Goal: Complete application form

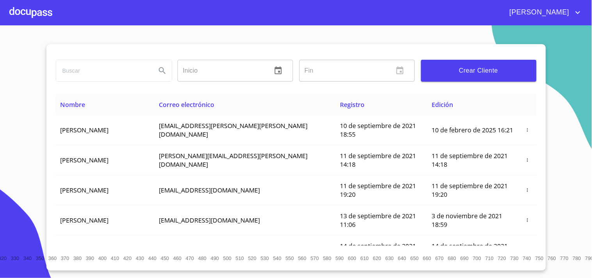
click at [230, 39] on section "Inicio ​ Fin ​ Crear Cliente Nombre Correo electrónico Registro Edición [PERSON…" at bounding box center [296, 151] width 592 height 253
click at [32, 64] on section "Inicio ​ Fin ​ Crear Cliente Nombre Correo electrónico Registro Edición [PERSON…" at bounding box center [296, 151] width 592 height 253
click at [46, 14] on div at bounding box center [30, 12] width 43 height 25
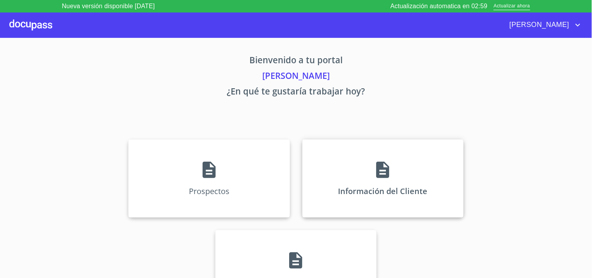
click at [383, 161] on icon at bounding box center [383, 170] width 20 height 20
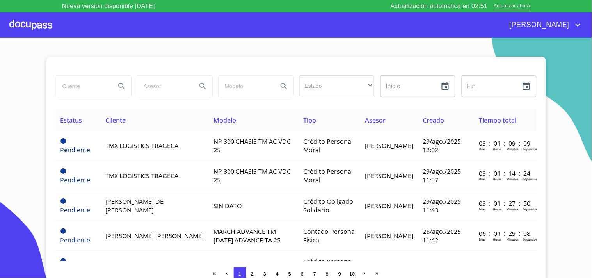
click at [73, 84] on input "search" at bounding box center [82, 86] width 53 height 21
type input "a"
type input "[PERSON_NAME]"
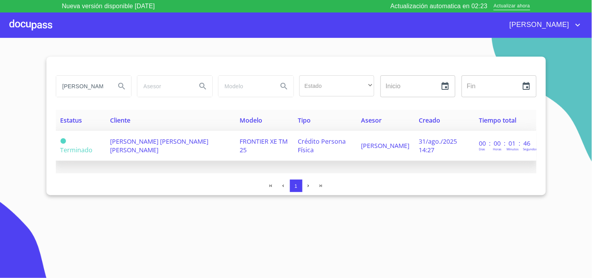
click at [158, 144] on span "[PERSON_NAME] [PERSON_NAME] [PERSON_NAME]" at bounding box center [159, 145] width 98 height 17
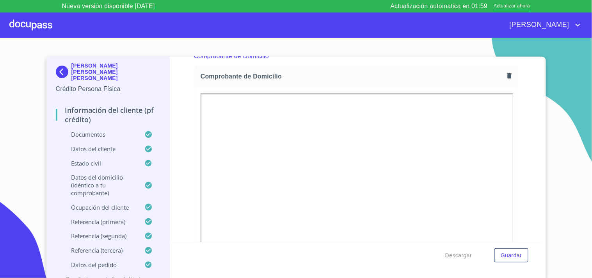
scroll to position [434, 0]
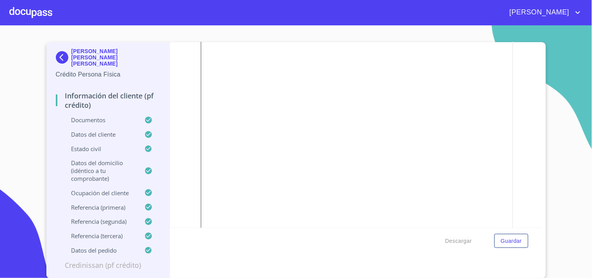
scroll to position [434, 0]
click at [506, 62] on icon "button" at bounding box center [509, 61] width 7 height 7
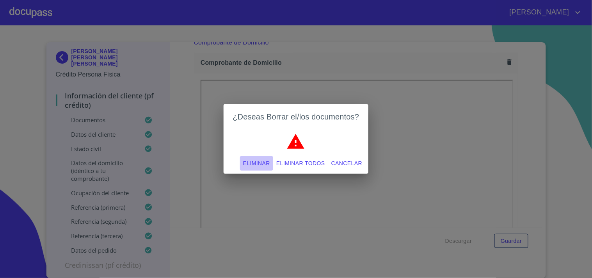
click at [249, 162] on span "Eliminar" at bounding box center [256, 164] width 27 height 10
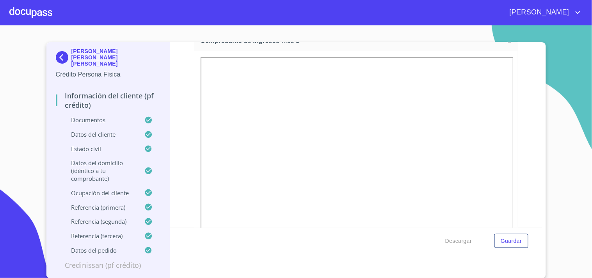
scroll to position [781, 0]
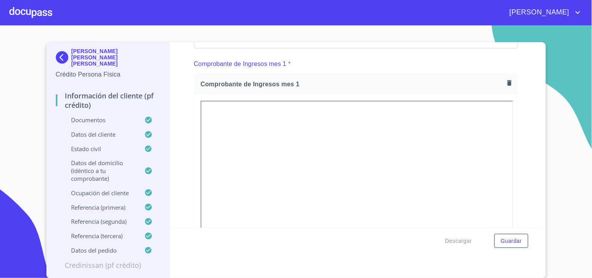
click at [508, 84] on icon "button" at bounding box center [510, 82] width 4 height 5
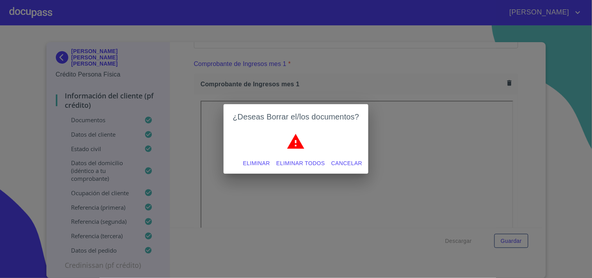
click at [248, 160] on span "Eliminar" at bounding box center [256, 164] width 27 height 10
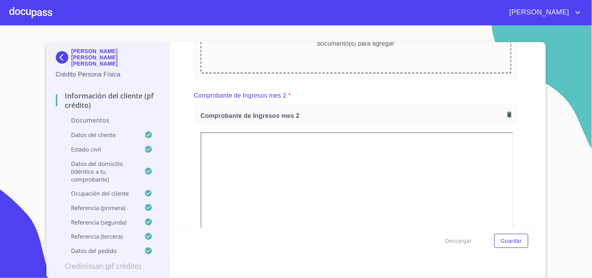
scroll to position [867, 0]
click at [508, 114] on icon "button" at bounding box center [510, 114] width 4 height 5
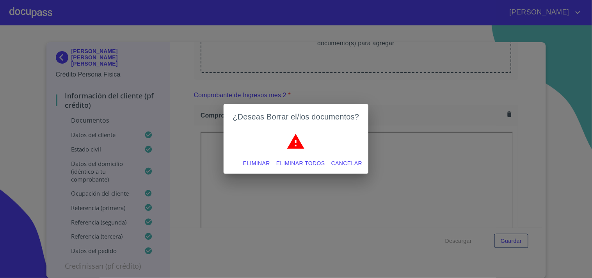
click at [254, 165] on span "Eliminar" at bounding box center [256, 164] width 27 height 10
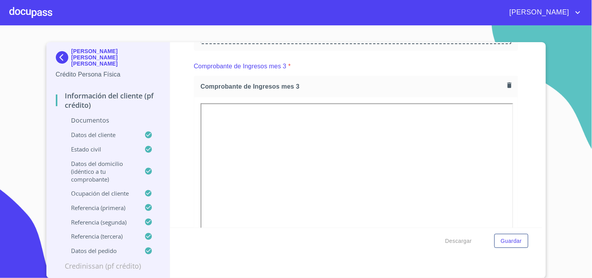
scroll to position [1041, 0]
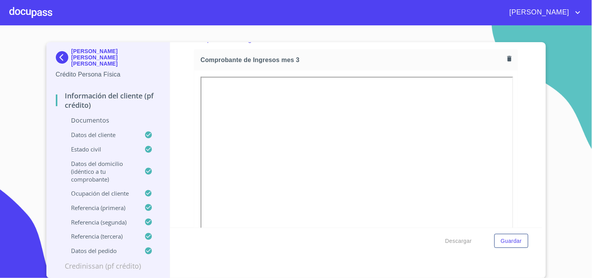
click at [508, 59] on icon "button" at bounding box center [510, 58] width 4 height 5
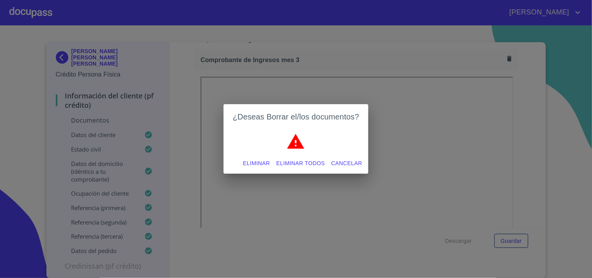
click at [250, 159] on span "Eliminar" at bounding box center [256, 164] width 27 height 10
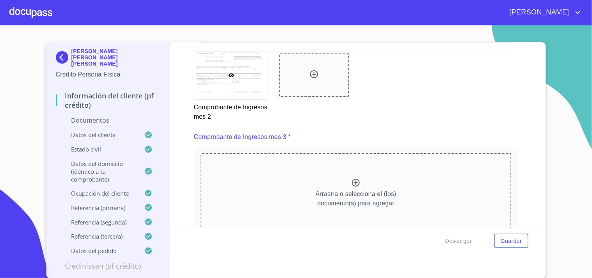
scroll to position [1433, 0]
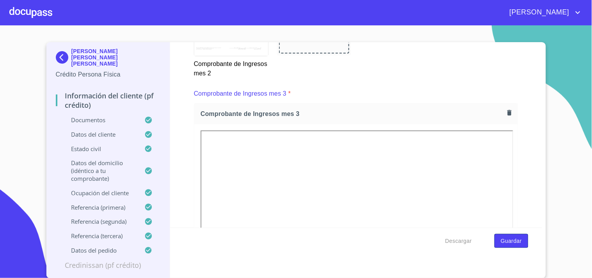
click at [506, 241] on span "Guardar" at bounding box center [511, 241] width 21 height 10
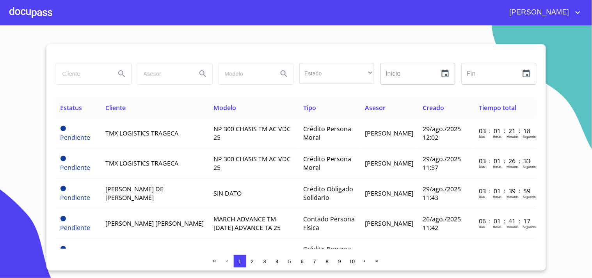
click at [62, 81] on input "search" at bounding box center [82, 73] width 53 height 21
type input "[PERSON_NAME] DE [GEOGRAPHIC_DATA]"
click at [119, 74] on icon "Search" at bounding box center [121, 73] width 9 height 9
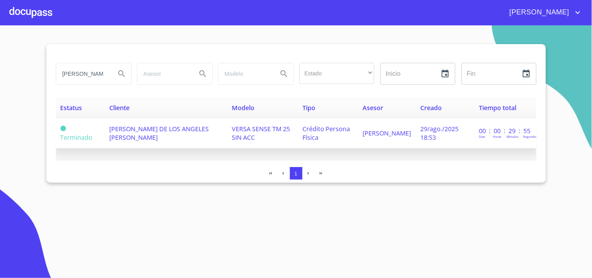
click at [166, 134] on td "[PERSON_NAME] DE LOS ANGELES [PERSON_NAME]" at bounding box center [166, 133] width 123 height 30
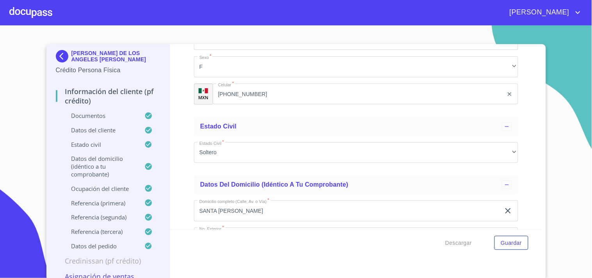
scroll to position [2819, 0]
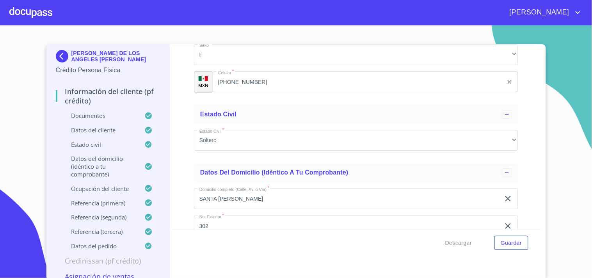
click at [290, 78] on input "[PHONE_NUMBER]" at bounding box center [358, 81] width 291 height 21
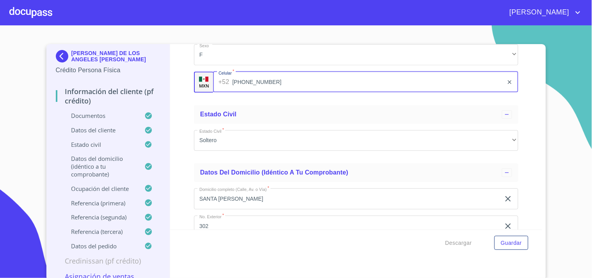
click at [290, 78] on input "[PHONE_NUMBER]" at bounding box center [367, 81] width 271 height 21
click at [28, 13] on div at bounding box center [30, 12] width 43 height 25
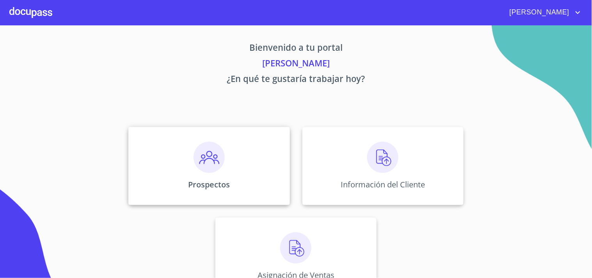
click at [206, 161] on img at bounding box center [209, 157] width 31 height 31
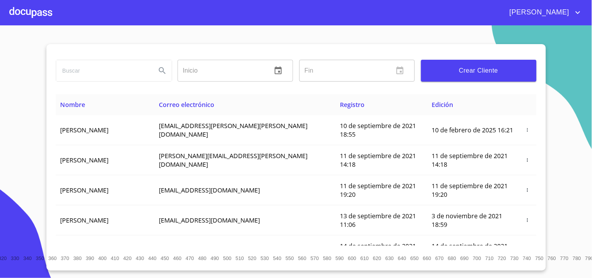
click at [79, 73] on input "search" at bounding box center [103, 70] width 94 height 21
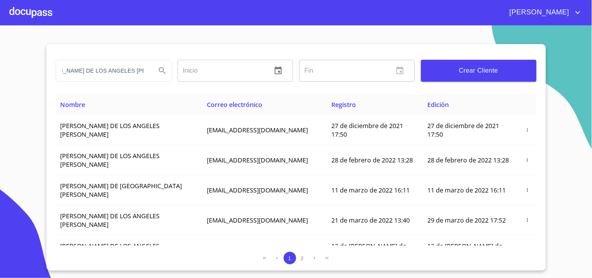
scroll to position [0, 26]
type input "[PERSON_NAME] DE LOS ANGELES [PERSON_NAME]"
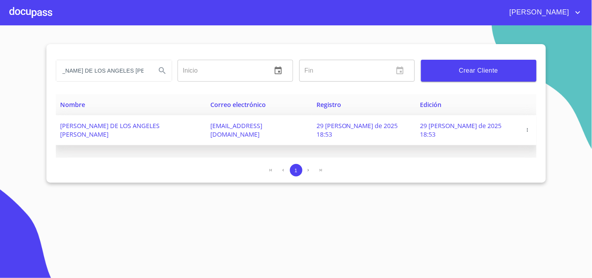
scroll to position [0, 0]
drag, startPoint x: 216, startPoint y: 128, endPoint x: 306, endPoint y: 127, distance: 90.6
click at [306, 127] on td "[EMAIL_ADDRESS][DOMAIN_NAME]" at bounding box center [259, 130] width 106 height 30
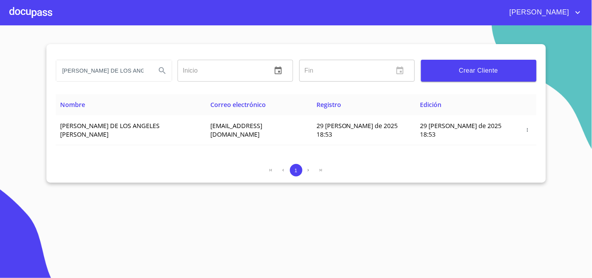
click at [237, 142] on div "Nombre Correo electrónico Registro Edición [PERSON_NAME] DE [GEOGRAPHIC_DATA] […" at bounding box center [296, 126] width 481 height 64
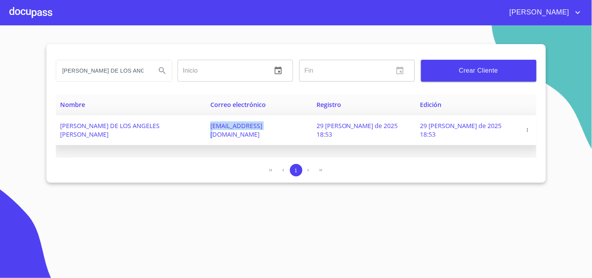
drag, startPoint x: 266, startPoint y: 125, endPoint x: 219, endPoint y: 128, distance: 47.3
click at [219, 128] on span "[EMAIL_ADDRESS][DOMAIN_NAME]" at bounding box center [236, 129] width 52 height 17
copy span "angelesplatorres"
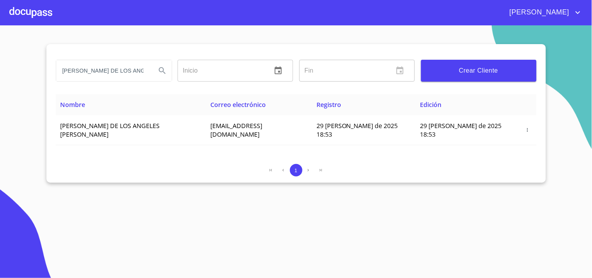
click at [29, 10] on div at bounding box center [30, 12] width 43 height 25
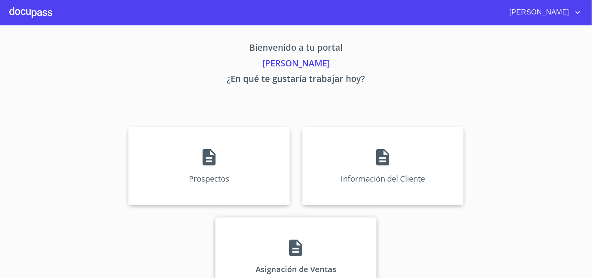
click at [290, 244] on icon at bounding box center [296, 248] width 13 height 16
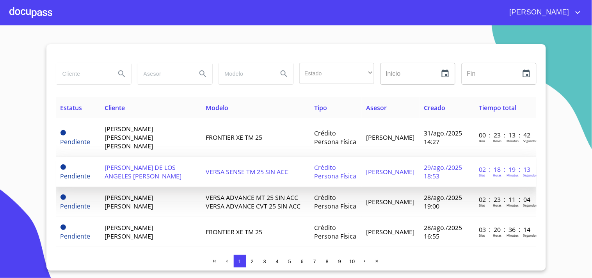
click at [133, 164] on span "[PERSON_NAME] DE LOS ANGELES [PERSON_NAME]" at bounding box center [143, 171] width 77 height 17
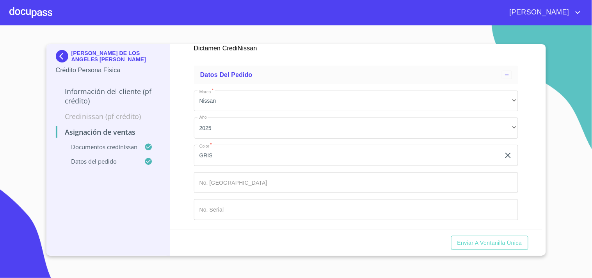
scroll to position [497, 0]
click at [224, 166] on input "Marca   *" at bounding box center [347, 155] width 306 height 21
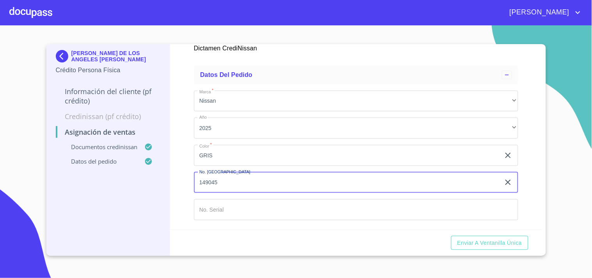
type input "149045"
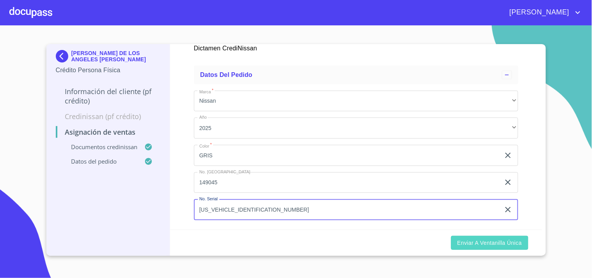
type input "[US_VEHICLE_IDENTIFICATION_NUMBER]"
click at [462, 246] on span "Enviar a Ventanilla única" at bounding box center [490, 243] width 65 height 10
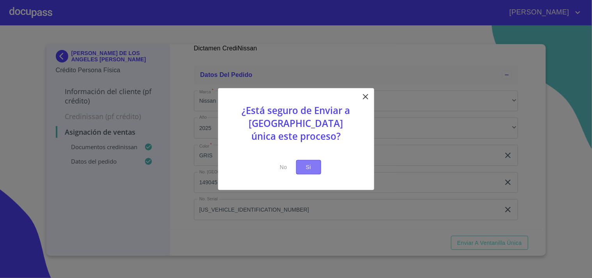
click at [315, 168] on button "Si" at bounding box center [308, 167] width 25 height 14
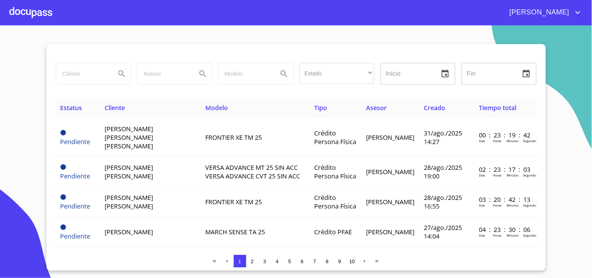
click at [29, 98] on section "Estado ​ ​ Inicio ​ Fin ​ Estatus Cliente Modelo Tipo Asesor Creado Tiempo tota…" at bounding box center [296, 151] width 592 height 253
drag, startPoint x: 28, startPoint y: 98, endPoint x: 24, endPoint y: 52, distance: 45.9
click at [24, 52] on section "Estado ​ ​ Inicio ​ Fin ​ Estatus Cliente Modelo Tipo Asesor Creado Tiempo tota…" at bounding box center [296, 151] width 592 height 253
click at [25, 81] on section "Estado ​ ​ Inicio ​ Fin ​ Estatus Cliente Modelo Tipo Asesor Creado Tiempo tota…" at bounding box center [296, 151] width 592 height 253
click at [26, 135] on section "Estado ​ ​ Inicio ​ Fin ​ Estatus Cliente Modelo Tipo Asesor Creado Tiempo tota…" at bounding box center [296, 151] width 592 height 253
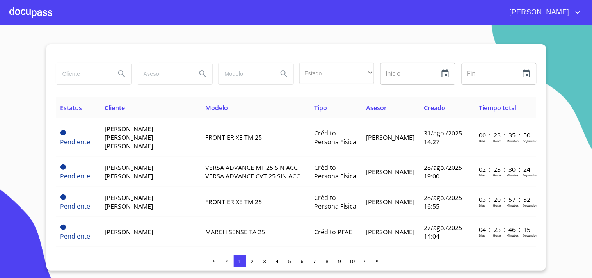
click at [22, 66] on section "Estado ​ ​ Inicio ​ Fin ​ Estatus Cliente Modelo Tipo Asesor Creado Tiempo tota…" at bounding box center [296, 151] width 592 height 253
click at [29, 9] on div at bounding box center [30, 12] width 43 height 25
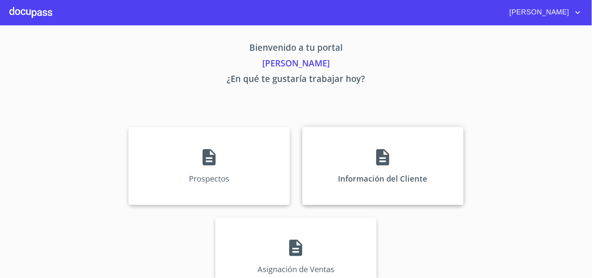
click at [367, 160] on div "Información del Cliente" at bounding box center [383, 166] width 161 height 78
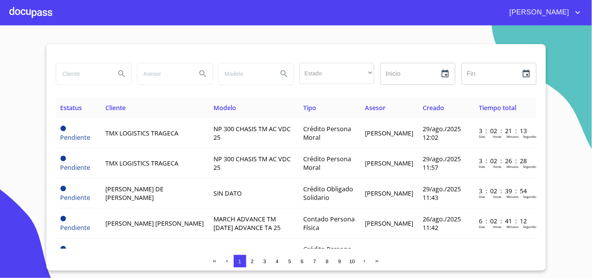
click at [71, 76] on input "search" at bounding box center [82, 73] width 53 height 21
type input "[PERSON_NAME] [PERSON_NAME]"
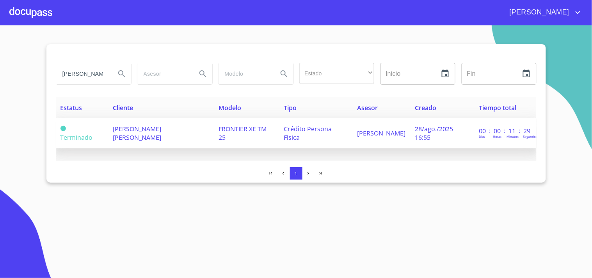
click at [131, 127] on span "[PERSON_NAME] [PERSON_NAME]" at bounding box center [137, 133] width 48 height 17
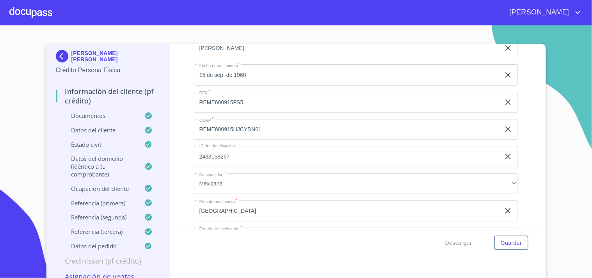
scroll to position [2342, 0]
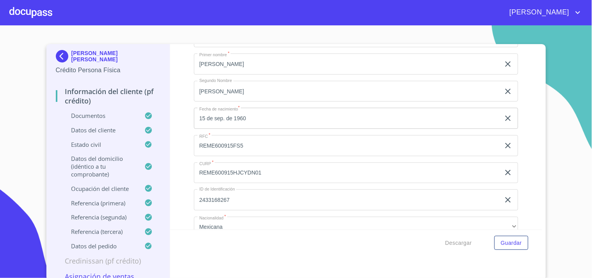
click at [184, 169] on div "Información del cliente (PF crédito) Documentos Documento de identificación.   …" at bounding box center [356, 136] width 372 height 185
click at [178, 166] on div "Información del cliente (PF crédito) Documentos Documento de identificación.   …" at bounding box center [356, 136] width 372 height 185
click at [29, 10] on div at bounding box center [30, 12] width 43 height 25
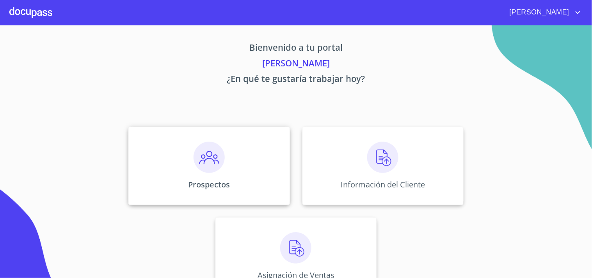
drag, startPoint x: 212, startPoint y: 165, endPoint x: 205, endPoint y: 186, distance: 21.9
click at [101, 53] on p "Bienvenido a tu portal" at bounding box center [296, 49] width 481 height 16
click at [212, 146] on img at bounding box center [209, 157] width 31 height 31
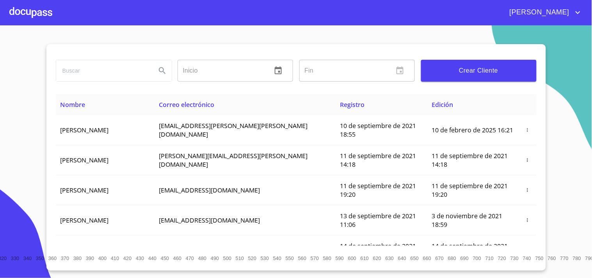
click at [106, 71] on input "search" at bounding box center [103, 70] width 94 height 21
type input "[PERSON_NAME] [PERSON_NAME]"
